Goal: Task Accomplishment & Management: Complete application form

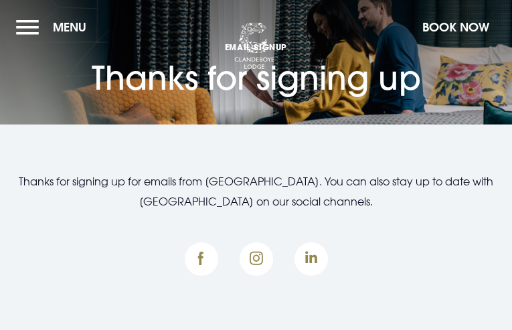
type input "RqgAJEDelEky"
type input "[EMAIL_ADDRESS][DOMAIN_NAME]"
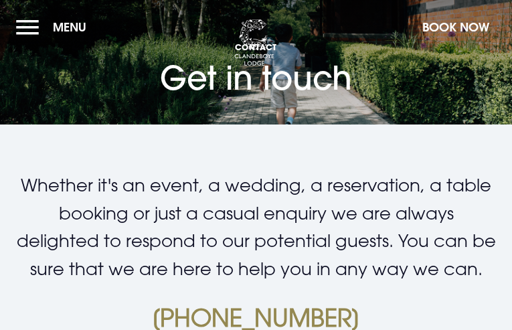
type input "bPXjvoRAw"
type input "DUdoMTiFVz"
type input "5936963954"
type input "[EMAIL_ADDRESS][DOMAIN_NAME]"
checkbox input "false"
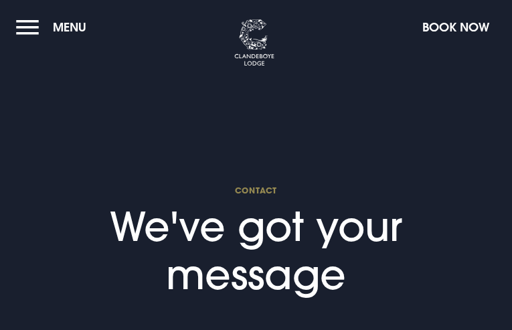
type input "pxuCZrlI"
type input "[EMAIL_ADDRESS][DOMAIN_NAME]"
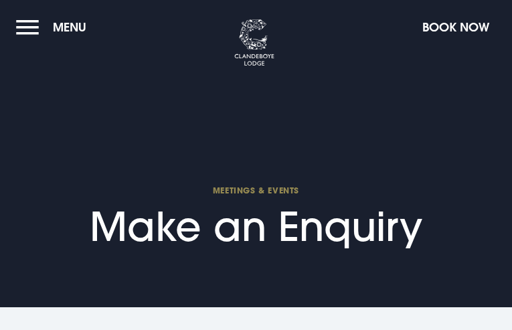
type input "OvltjuAHoAwK"
select select "9"
type input "[EMAIL_ADDRESS][DOMAIN_NAME]"
type input "NEpbwWFsUgM"
type input "ueubzAiNCvwsISx"
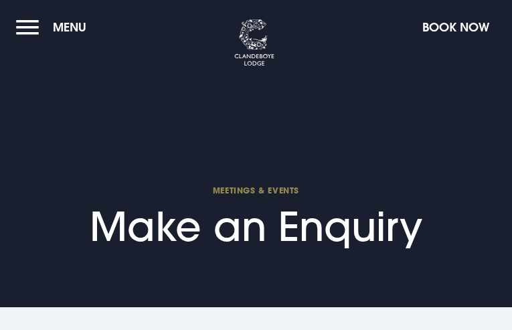
type input "4440570717"
type input "[EMAIL_ADDRESS][DOMAIN_NAME]"
type input "URqDRugBJjmdqU"
type input "nIoWRbhBJplRt"
type input "bZIccUFIIu"
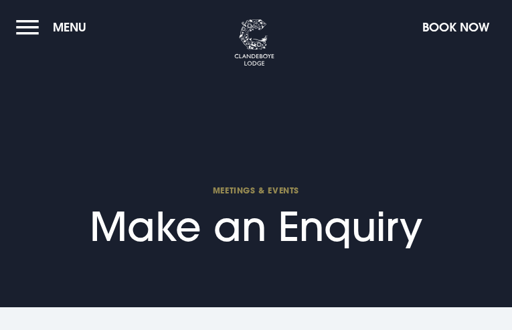
checkbox input "false"
select select "9"
type input "icJkgGCk"
type input "[EMAIL_ADDRESS][DOMAIN_NAME]"
type input "DgxekDjlCH"
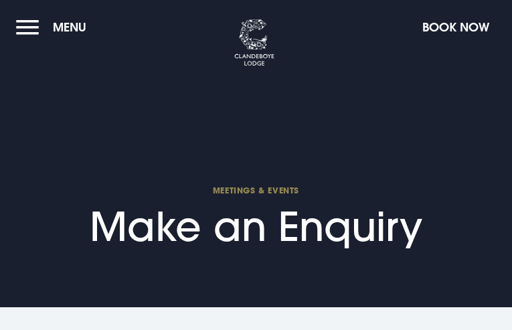
type input "jtmHCcxxt"
type input "2501544219"
type input "[EMAIL_ADDRESS][DOMAIN_NAME]"
type input "QKwKERWQ"
type input "qfwGXsWZXzbisb"
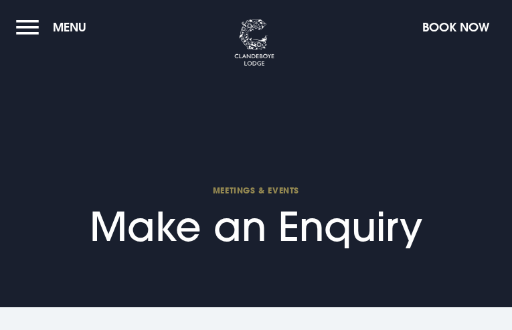
type input "xxZnfccEwo"
